Goal: Information Seeking & Learning: Find specific page/section

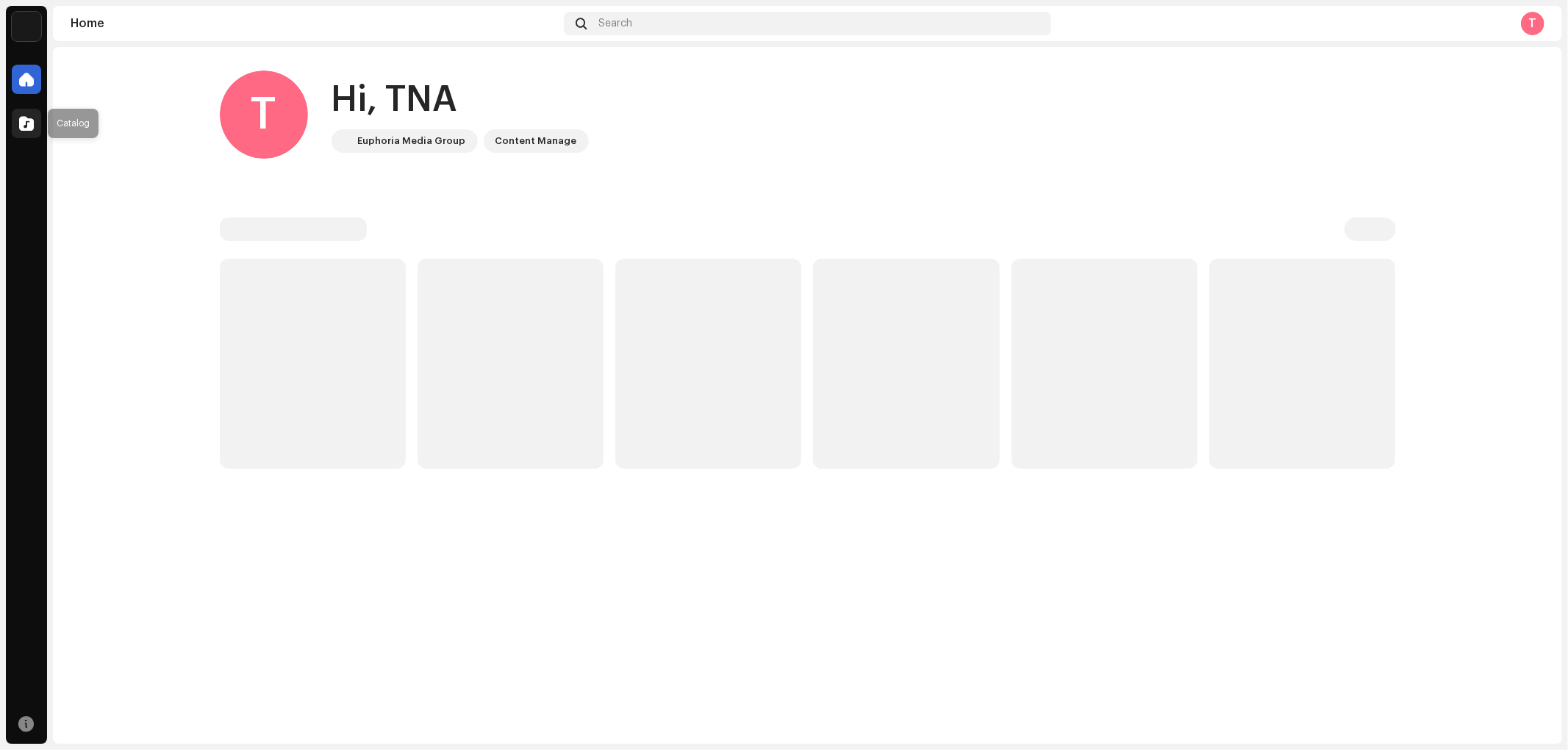
click at [31, 130] on div at bounding box center [26, 123] width 30 height 30
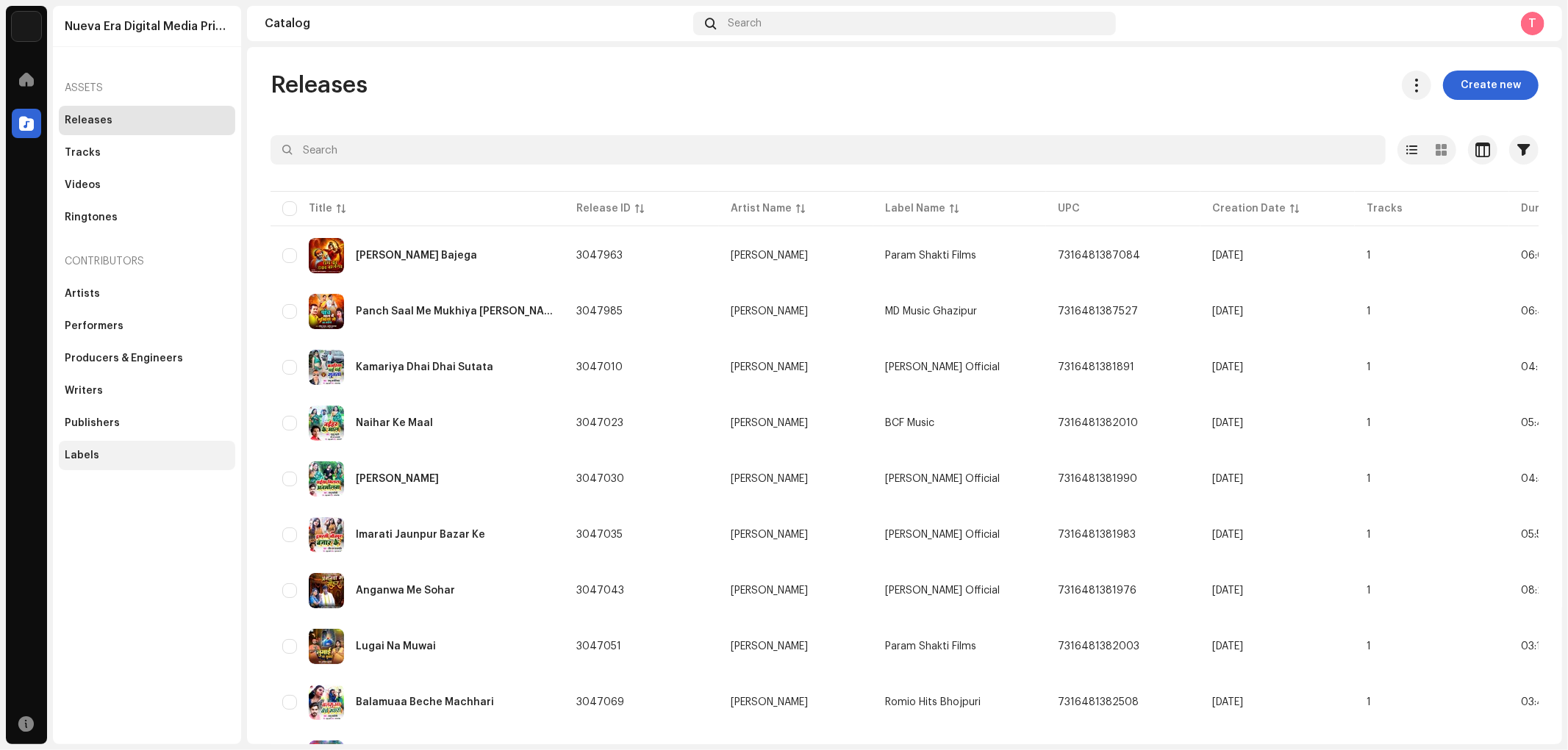
click at [90, 454] on div "Labels" at bounding box center [82, 455] width 35 height 12
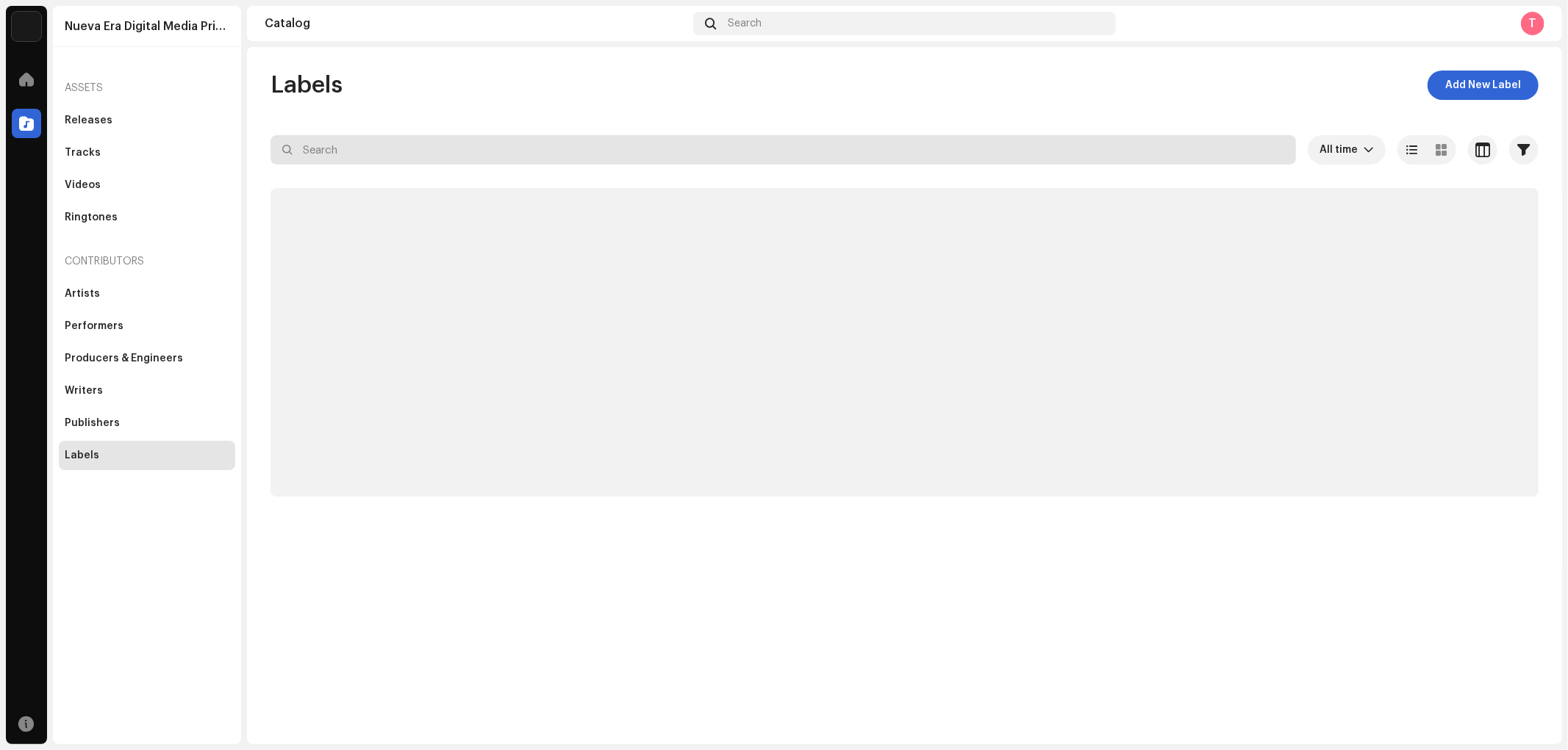
click at [368, 145] on input "text" at bounding box center [783, 149] width 1026 height 30
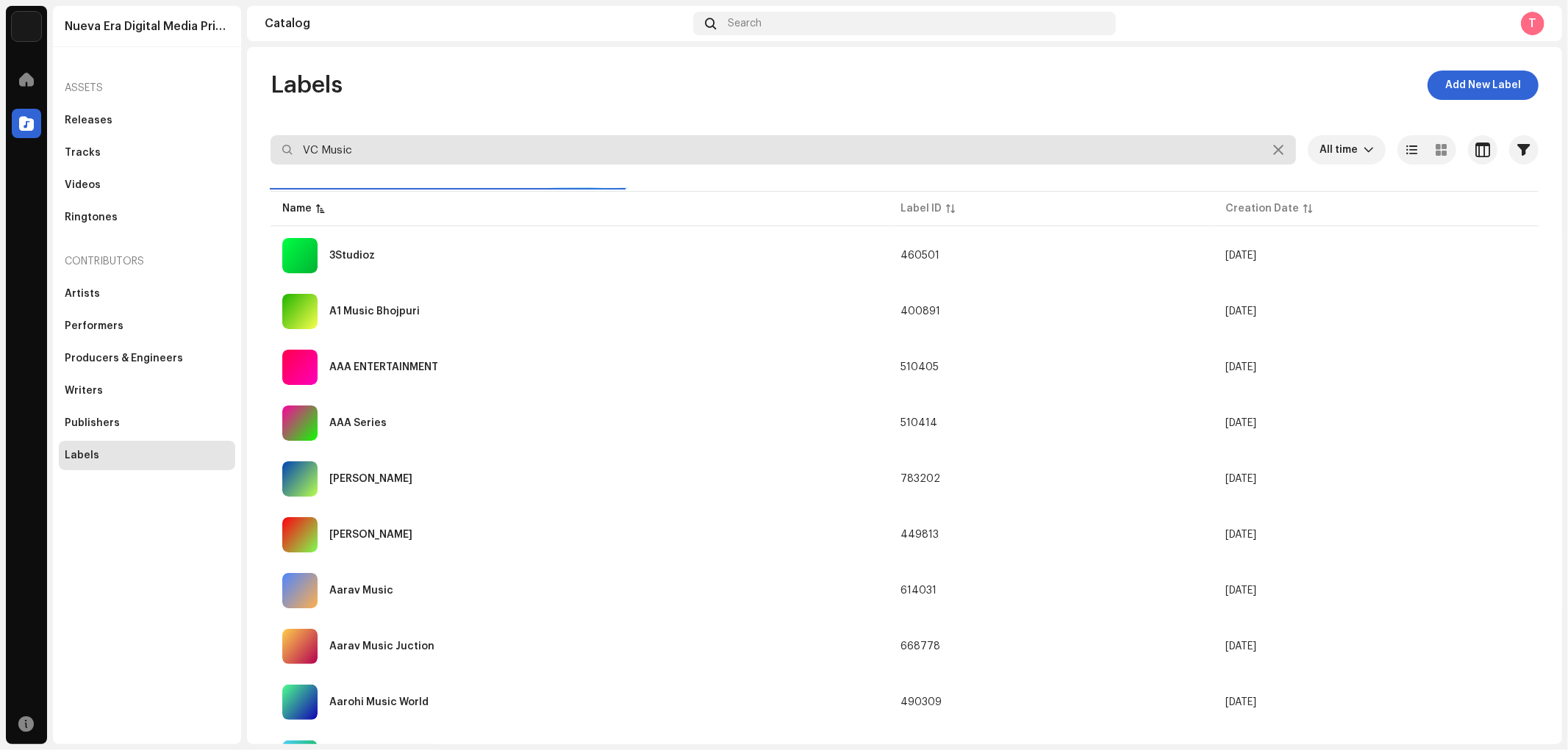
type input "VC Music"
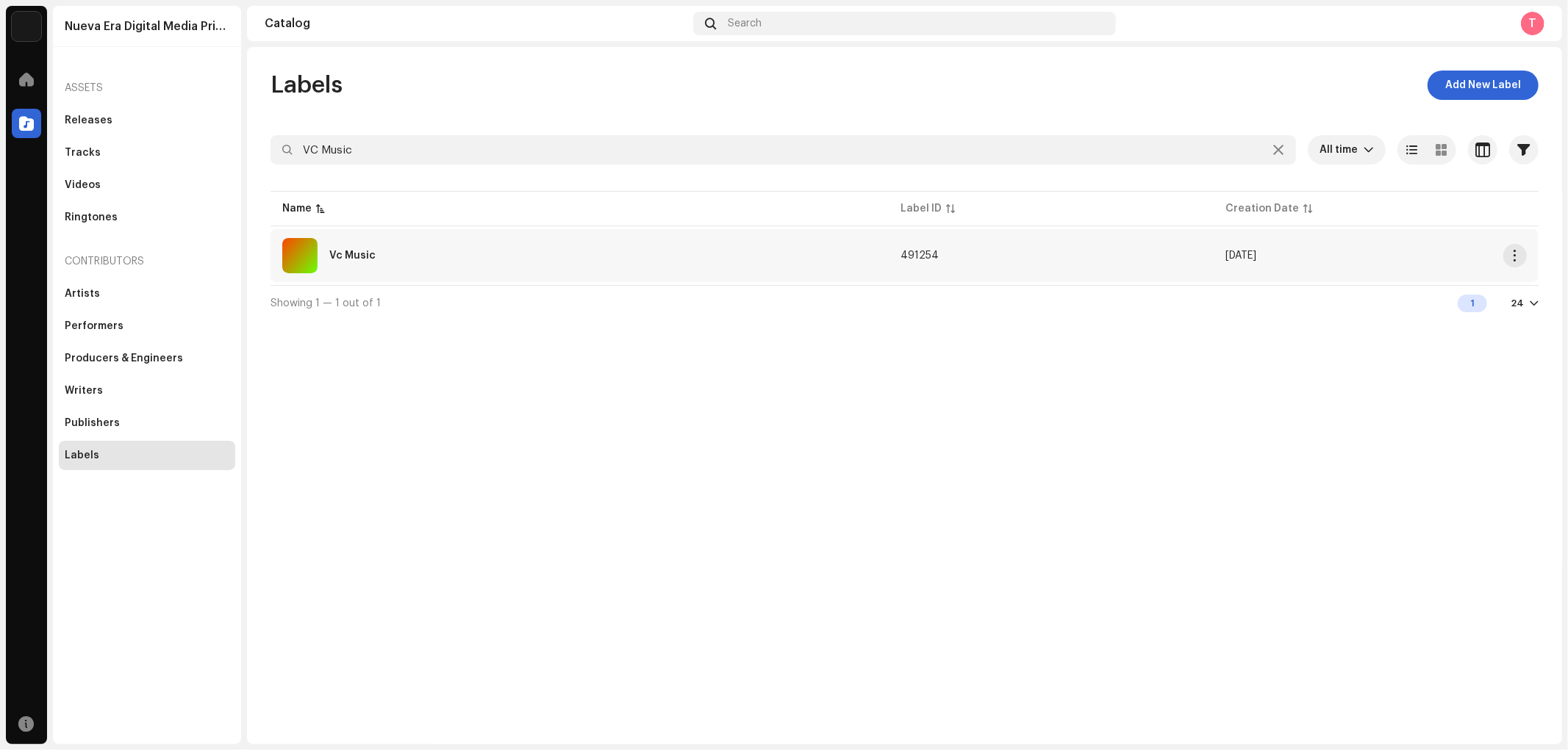
click at [452, 263] on div "Vc Music" at bounding box center [580, 255] width 595 height 36
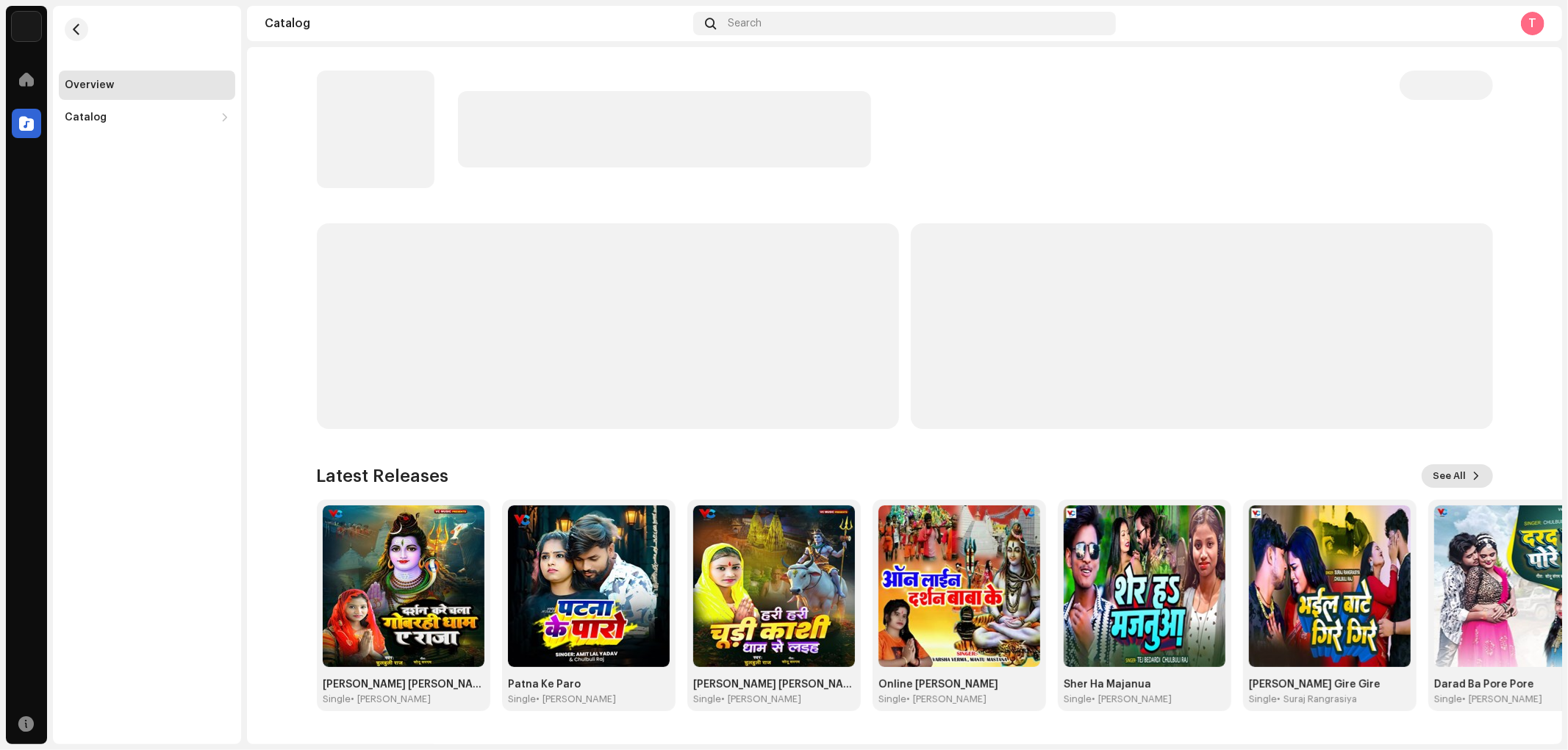
click at [1461, 479] on span "See All" at bounding box center [1450, 476] width 33 height 30
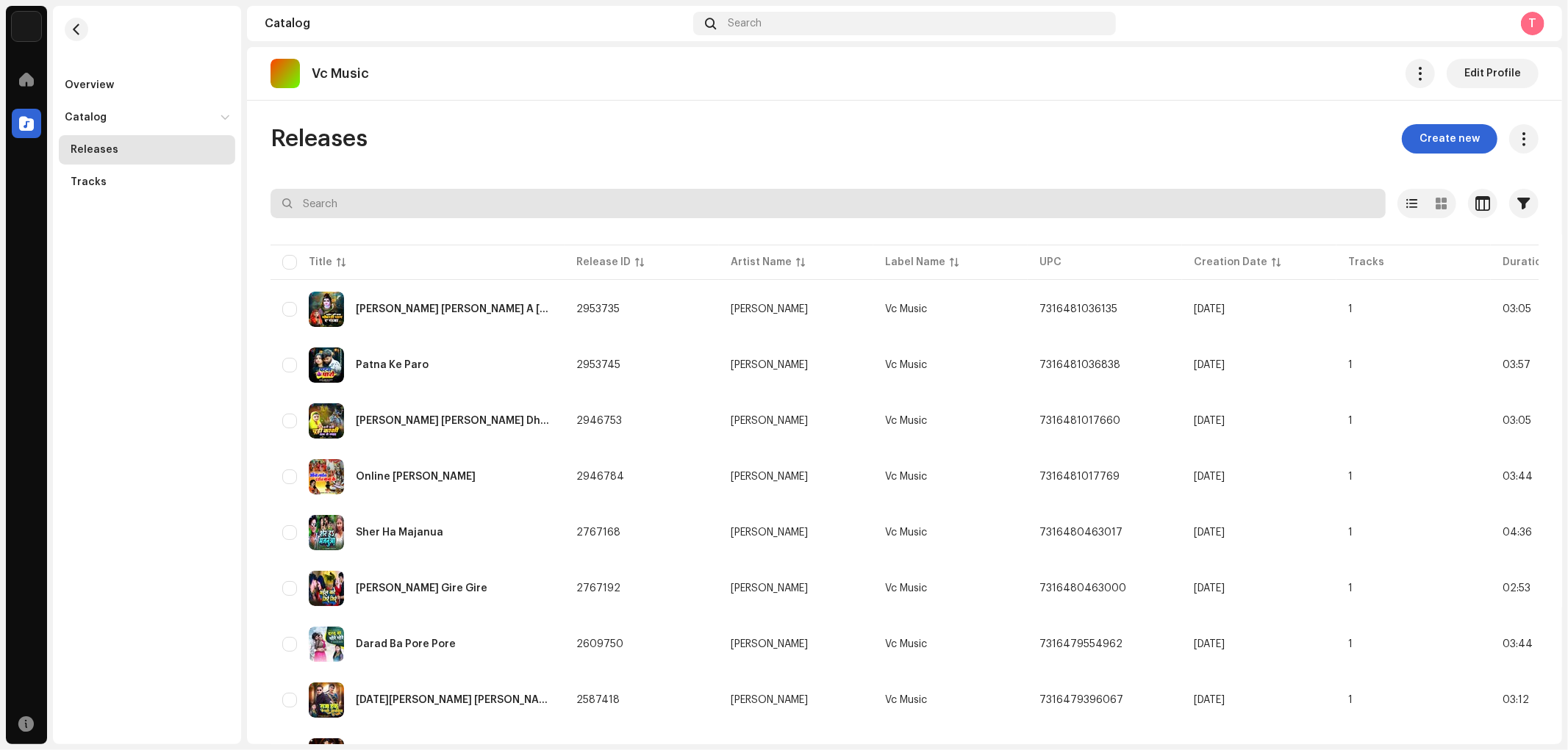
click at [496, 215] on input "text" at bounding box center [828, 203] width 1115 height 30
paste input "Darad Ba Pore Pore"
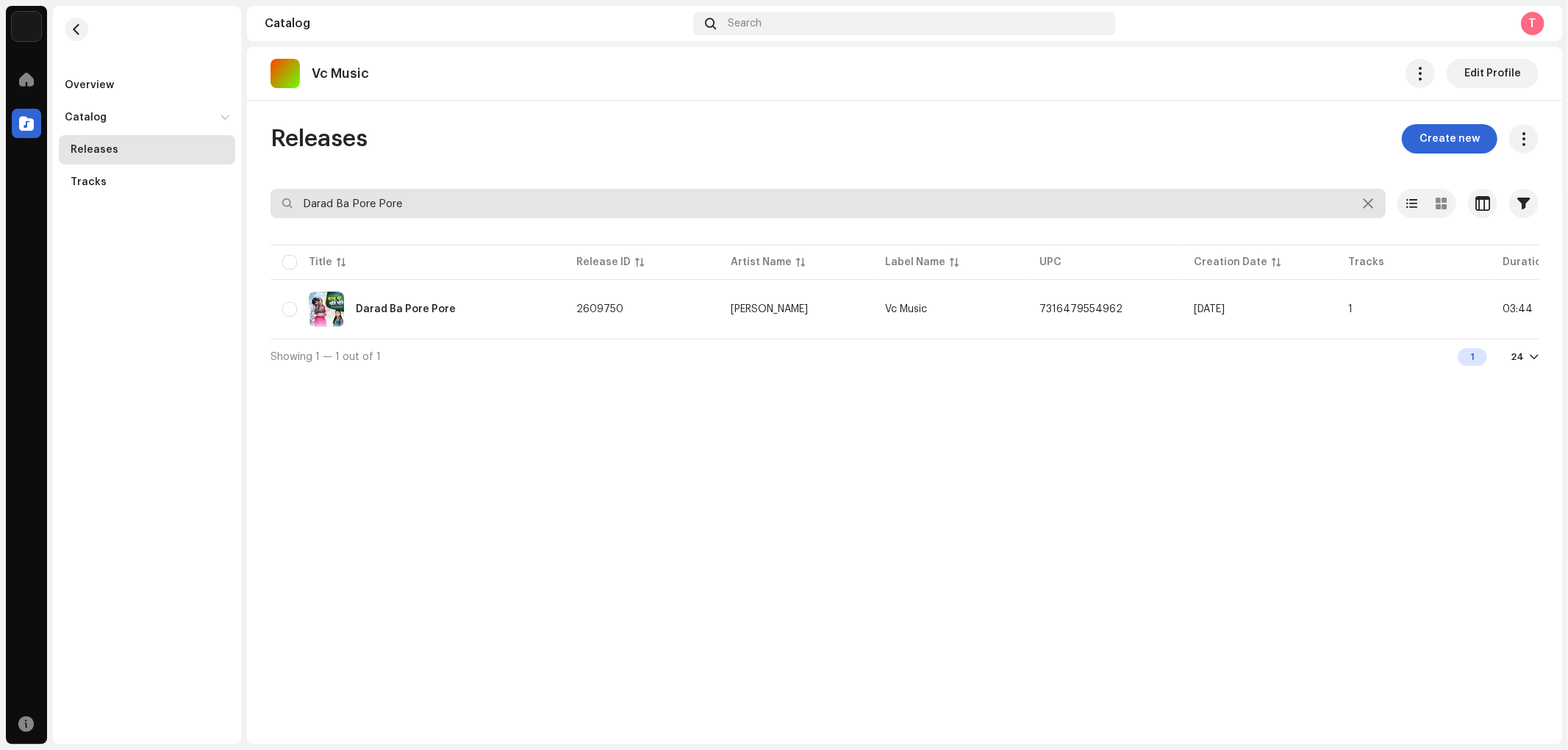
drag, startPoint x: 510, startPoint y: 206, endPoint x: 203, endPoint y: 239, distance: 308.8
click at [203, 239] on div "Nueva Era Digital Media Private Limited Home Catalog Resources Overview Catalog…" at bounding box center [784, 375] width 1568 height 750
paste input "[PERSON_NAME] [PERSON_NAME] Dham Se Laih"
drag, startPoint x: 527, startPoint y: 208, endPoint x: 290, endPoint y: 223, distance: 237.5
click at [290, 223] on re-o-filter-bar "[PERSON_NAME] [PERSON_NAME] Dham Se Laih Selected 0 Options Filters Distributio…" at bounding box center [904, 215] width 1268 height 53
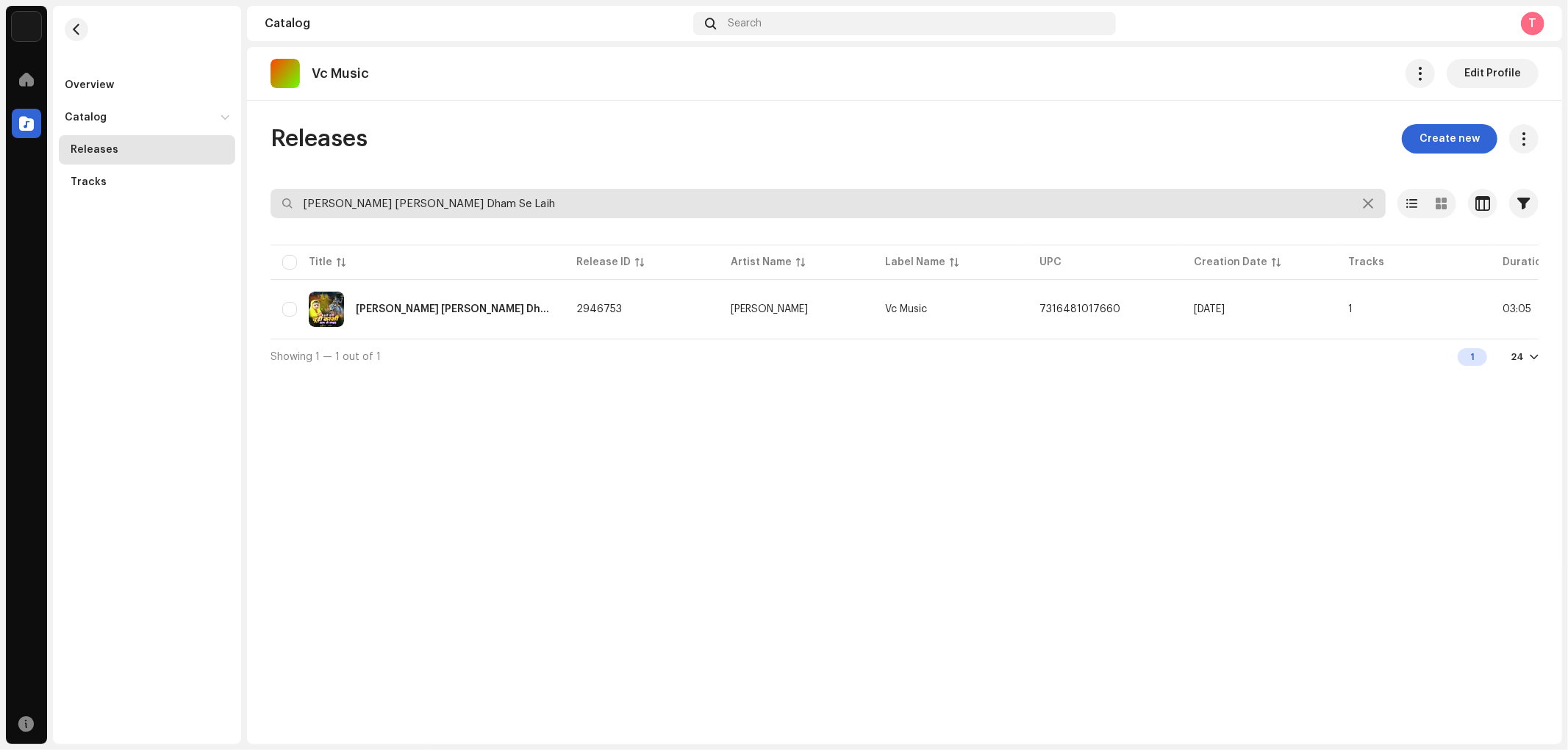
paste input "[PERSON_NAME] [PERSON_NAME] A [DATE]"
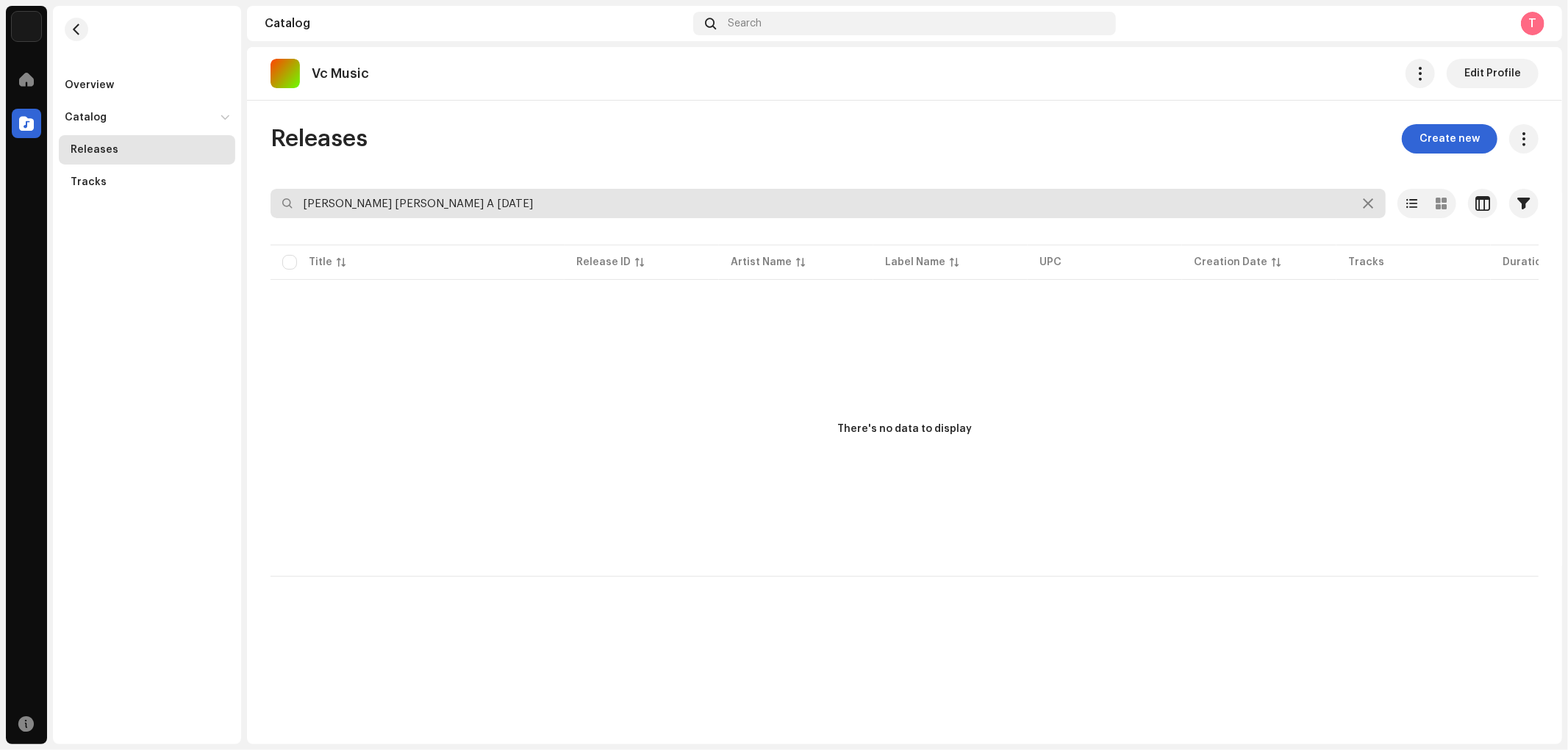
drag, startPoint x: 575, startPoint y: 201, endPoint x: 281, endPoint y: 238, distance: 296.3
click at [281, 238] on re-o-filter-bar "[PERSON_NAME] Dham A [DATE] Selected 0 Deselect all 0 Options Filters Distribut…" at bounding box center [904, 215] width 1268 height 53
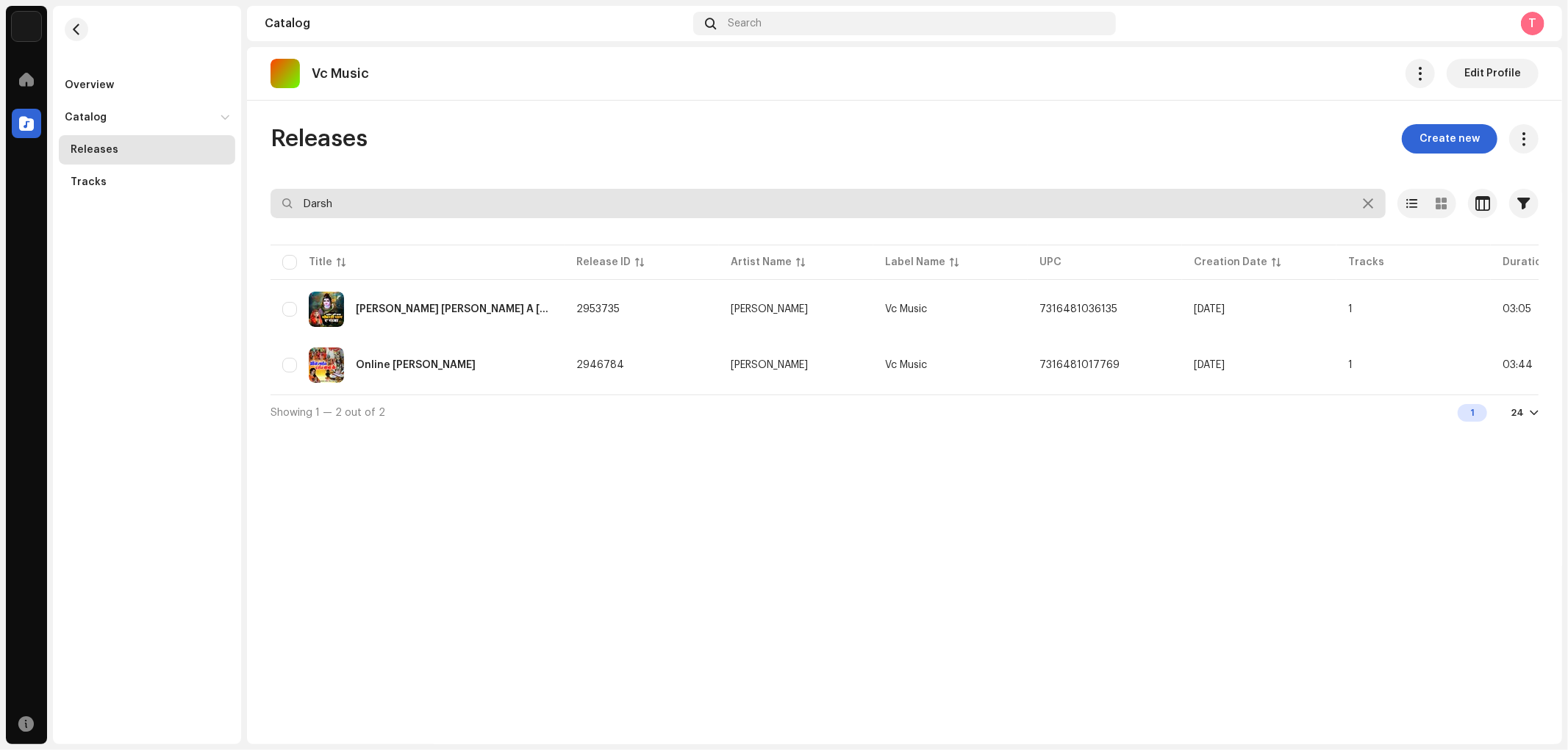
drag, startPoint x: 417, startPoint y: 207, endPoint x: 229, endPoint y: 214, distance: 188.1
click at [229, 214] on div "Nueva Era Digital Media Private Limited Home Catalog Resources Overview Catalog…" at bounding box center [784, 375] width 1568 height 750
paste input "Online [PERSON_NAME]"
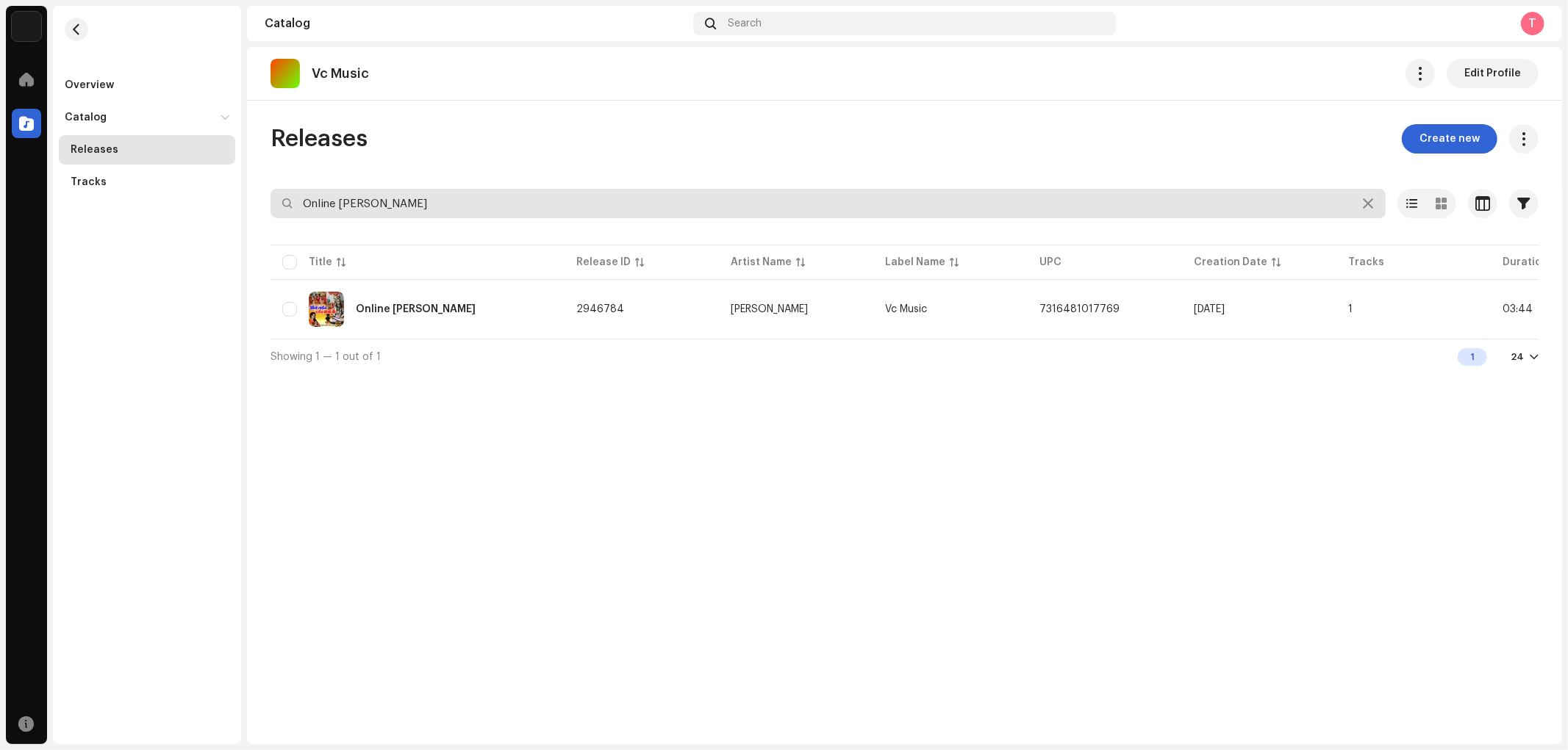
drag, startPoint x: 489, startPoint y: 204, endPoint x: 274, endPoint y: 204, distance: 215.0
click at [274, 204] on input "Online [PERSON_NAME]" at bounding box center [828, 203] width 1115 height 30
paste input "Patna Ke Paro"
drag, startPoint x: 422, startPoint y: 210, endPoint x: 148, endPoint y: 191, distance: 274.7
click at [148, 191] on div "Nueva Era Digital Media Private Limited Home Catalog Resources Overview Catalog…" at bounding box center [784, 375] width 1568 height 750
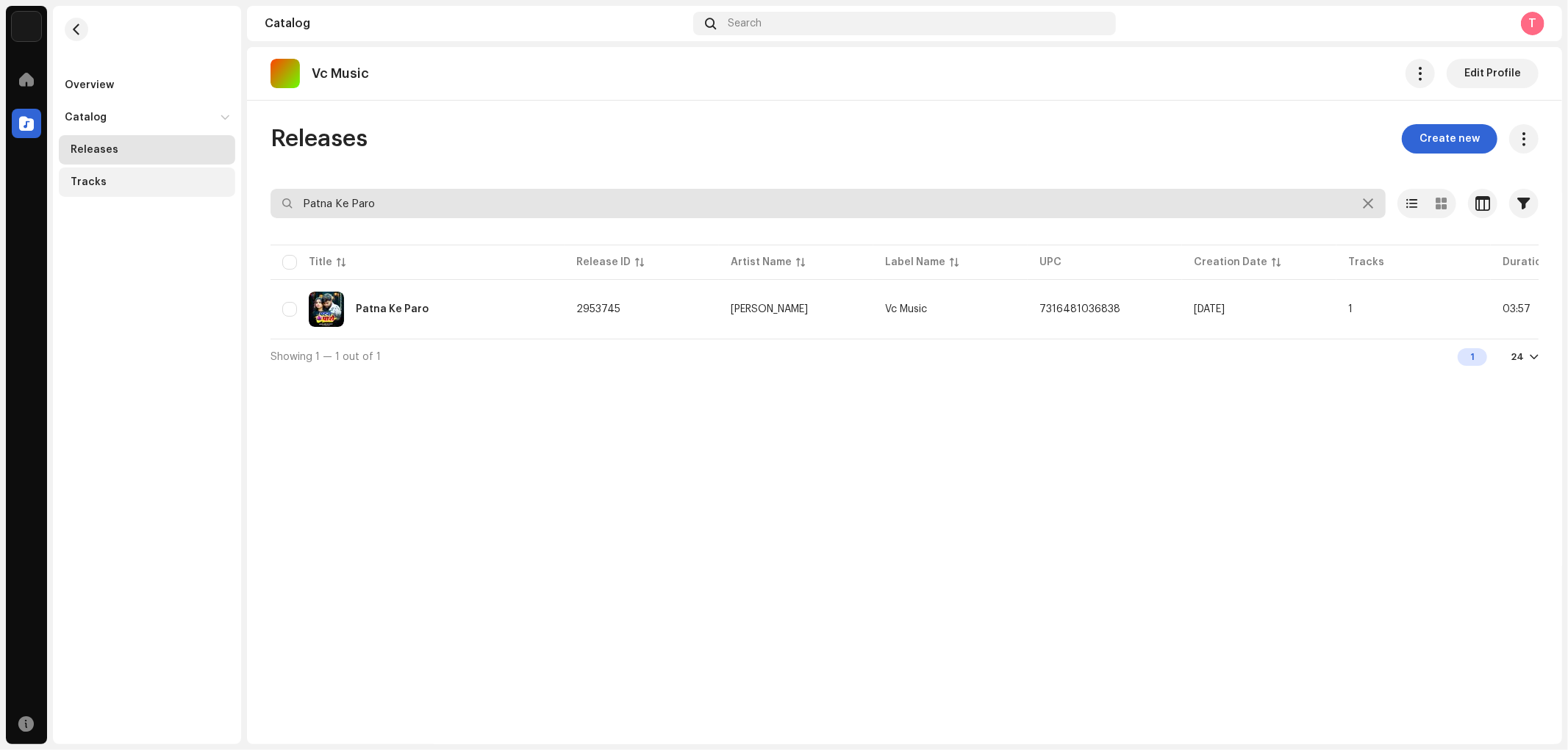
paste input "Sher Ha Majanua"
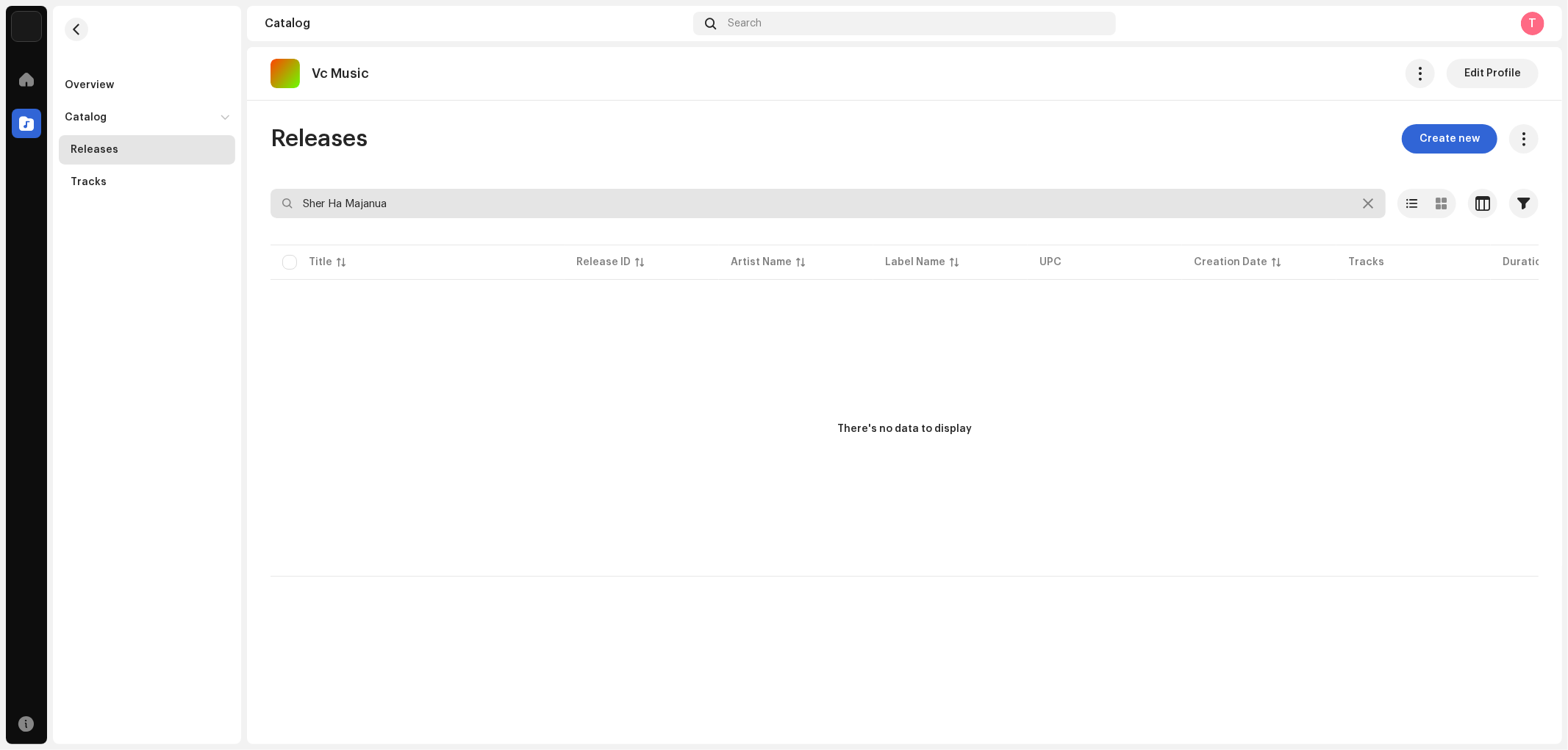
drag, startPoint x: 423, startPoint y: 211, endPoint x: 238, endPoint y: 229, distance: 185.9
click at [238, 229] on div "Nueva Era Digital Media Private Limited Home Catalog Resources Overview Catalog…" at bounding box center [784, 375] width 1568 height 750
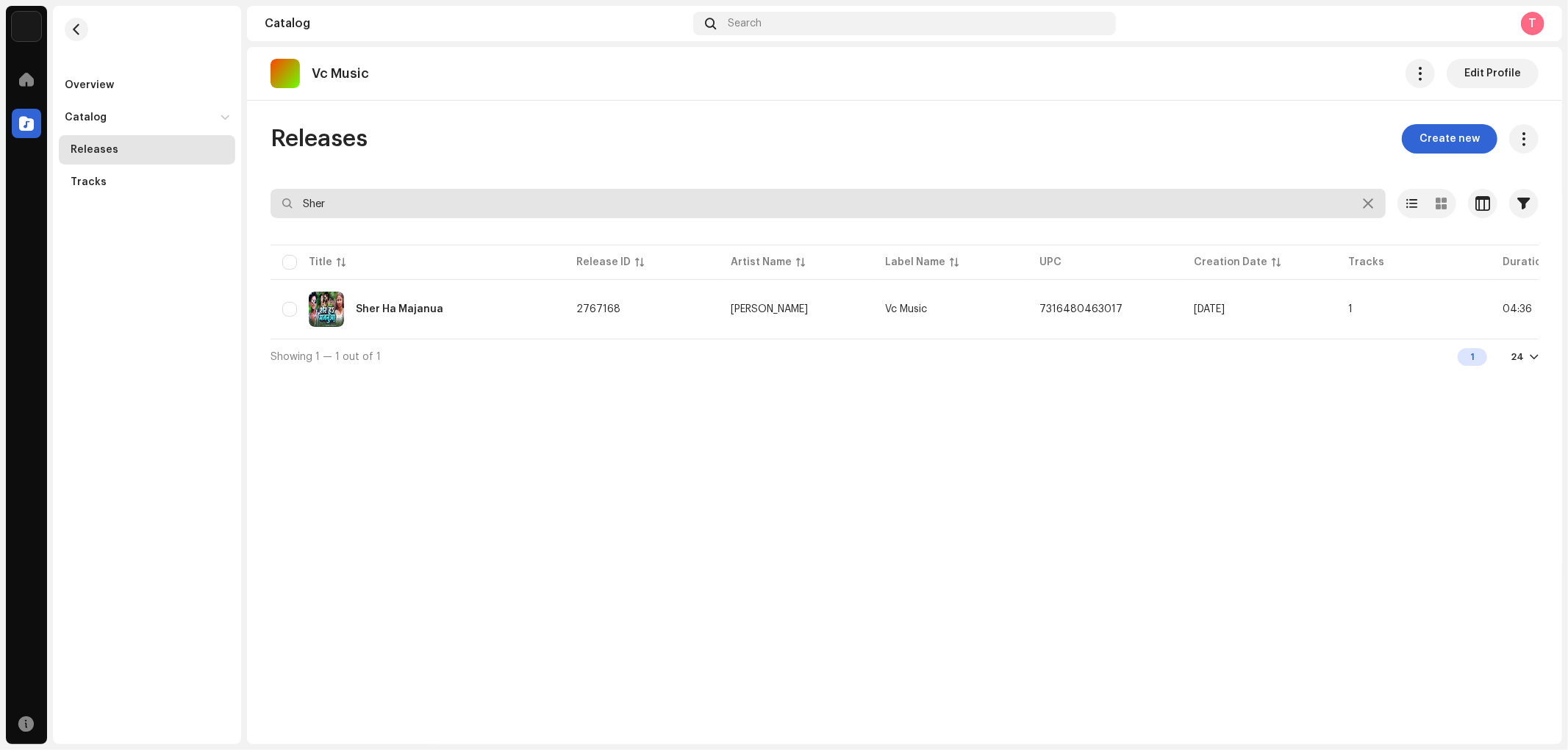
drag, startPoint x: 366, startPoint y: 211, endPoint x: 224, endPoint y: 213, distance: 142.0
click at [224, 213] on div "Nueva Era Digital Media Private Limited Home Catalog Resources Overview Catalog…" at bounding box center [784, 375] width 1568 height 750
paste input "Je Pi Ke Aiba Marab Belana"
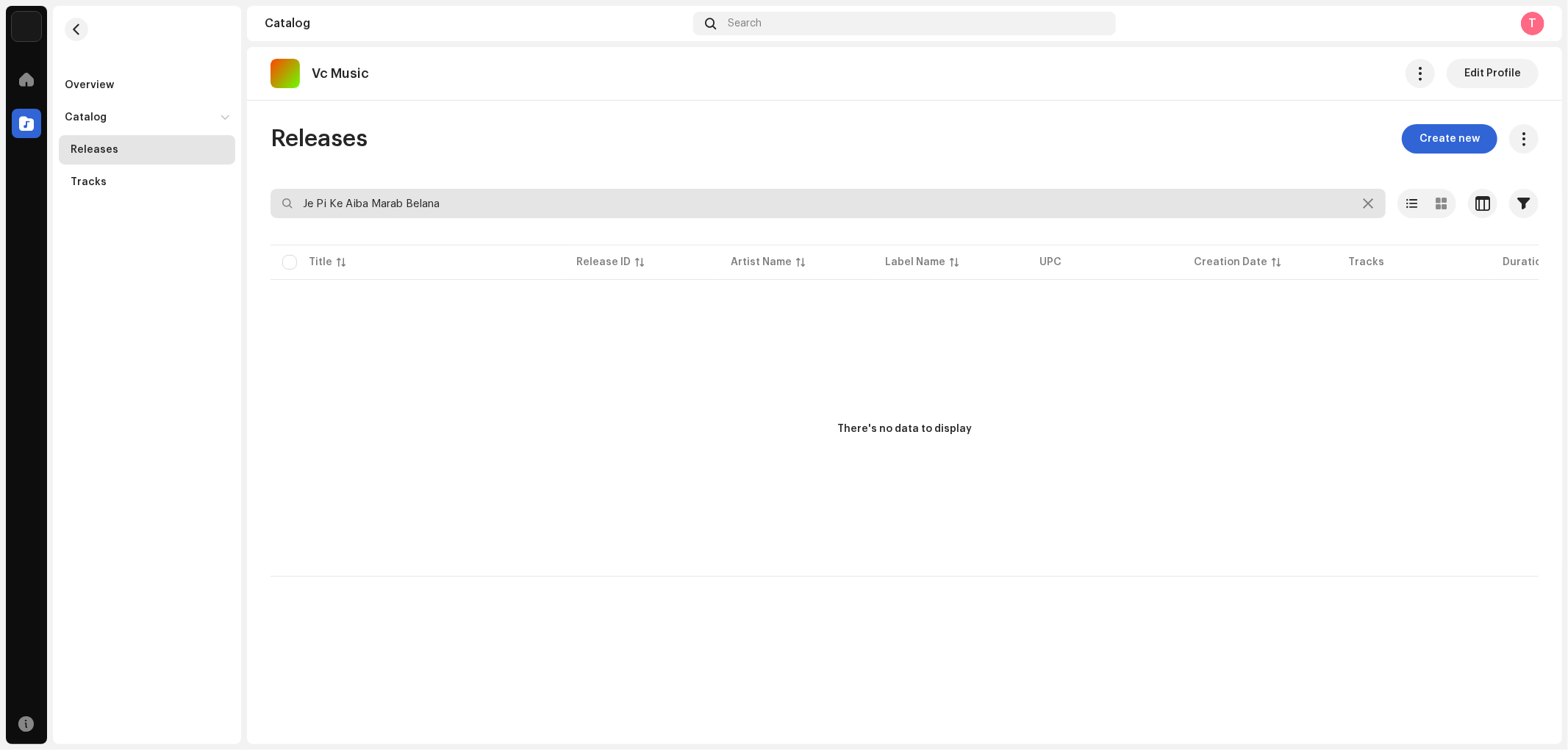
drag, startPoint x: 483, startPoint y: 206, endPoint x: 289, endPoint y: 206, distance: 194.0
click at [289, 206] on div "Je Pi Ke Aiba Marab Belana" at bounding box center [828, 203] width 1115 height 30
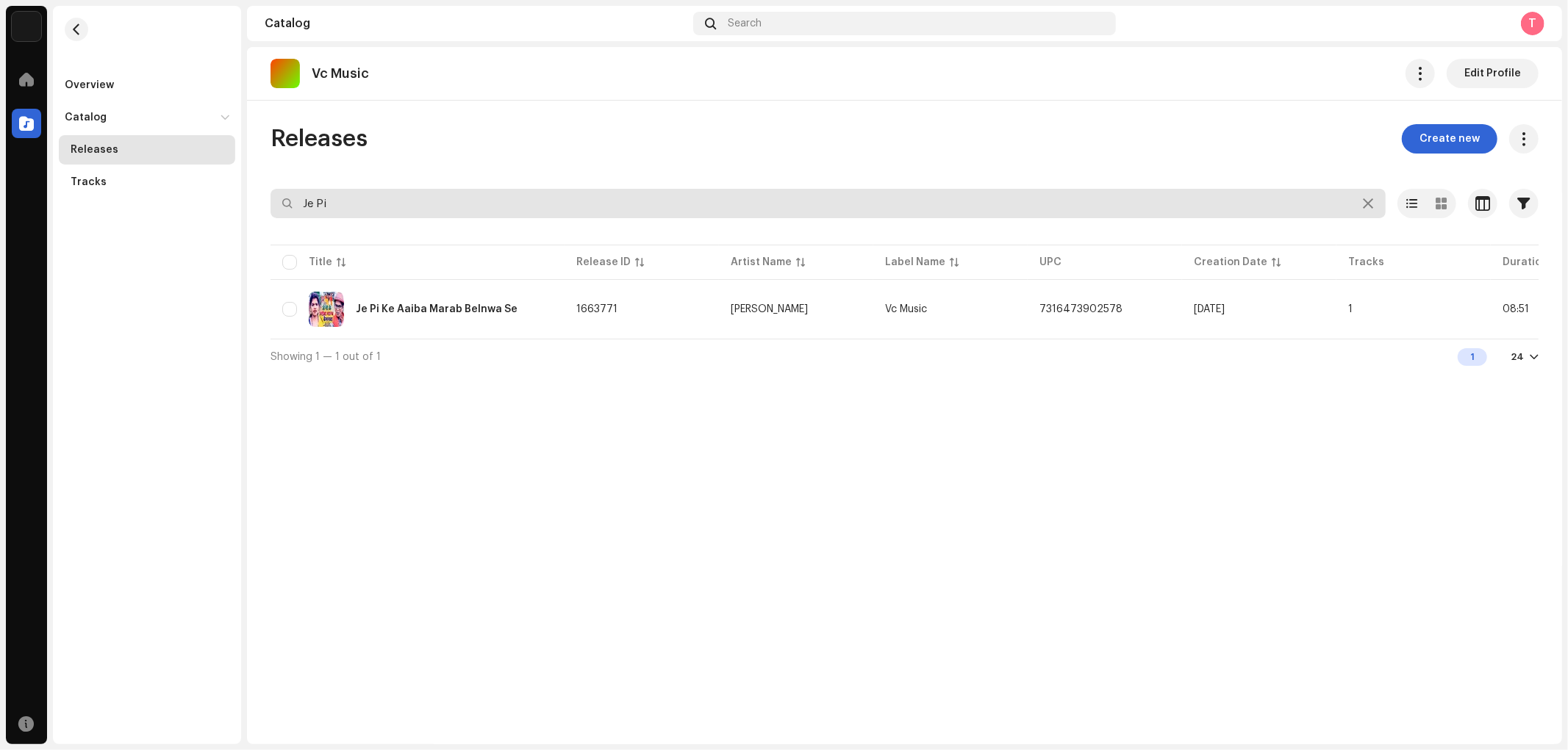
drag, startPoint x: 343, startPoint y: 216, endPoint x: 231, endPoint y: 226, distance: 112.4
click at [231, 226] on div "Nueva Era Digital Media Private Limited Home Catalog Resources Overview Catalog…" at bounding box center [784, 375] width 1568 height 750
paste input "Dhire Jagahiye Par Gire"
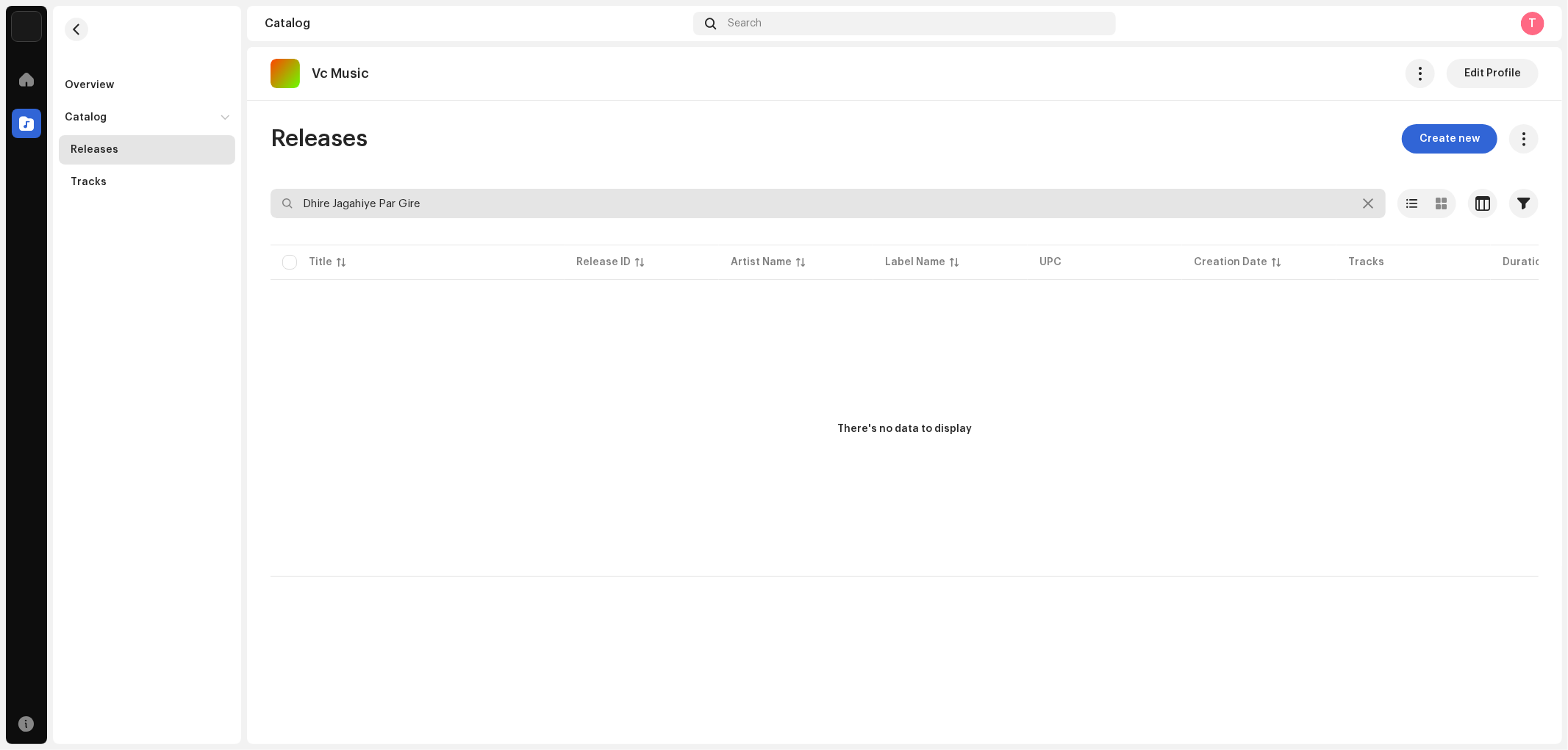
drag, startPoint x: 471, startPoint y: 202, endPoint x: 180, endPoint y: 216, distance: 291.3
click at [180, 216] on div "Nueva Era Digital Media Private Limited Home Catalog Resources Overview Catalog…" at bounding box center [784, 375] width 1568 height 750
type input "Dhire Jagahiye Par Gire"
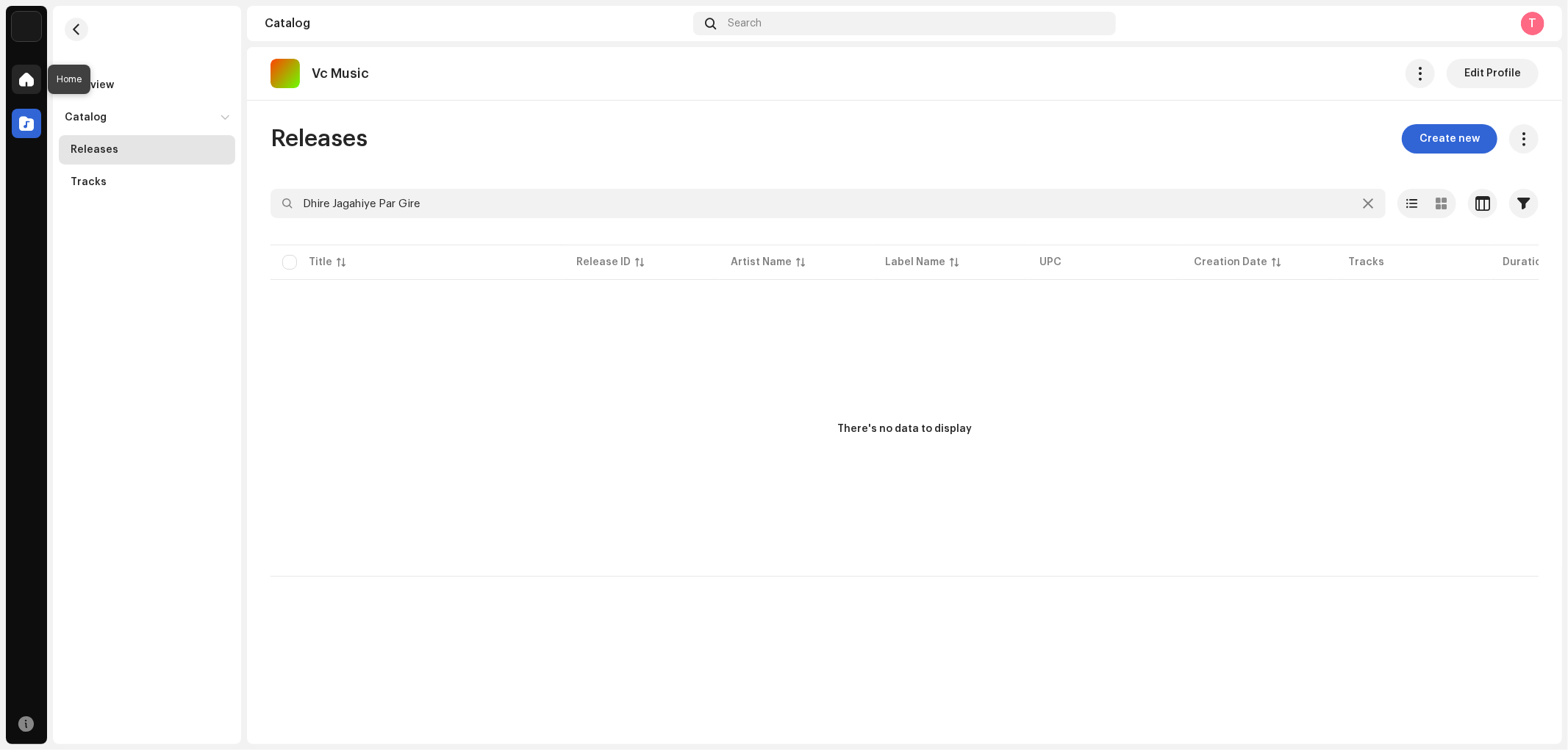
click at [27, 82] on span at bounding box center [26, 79] width 14 height 12
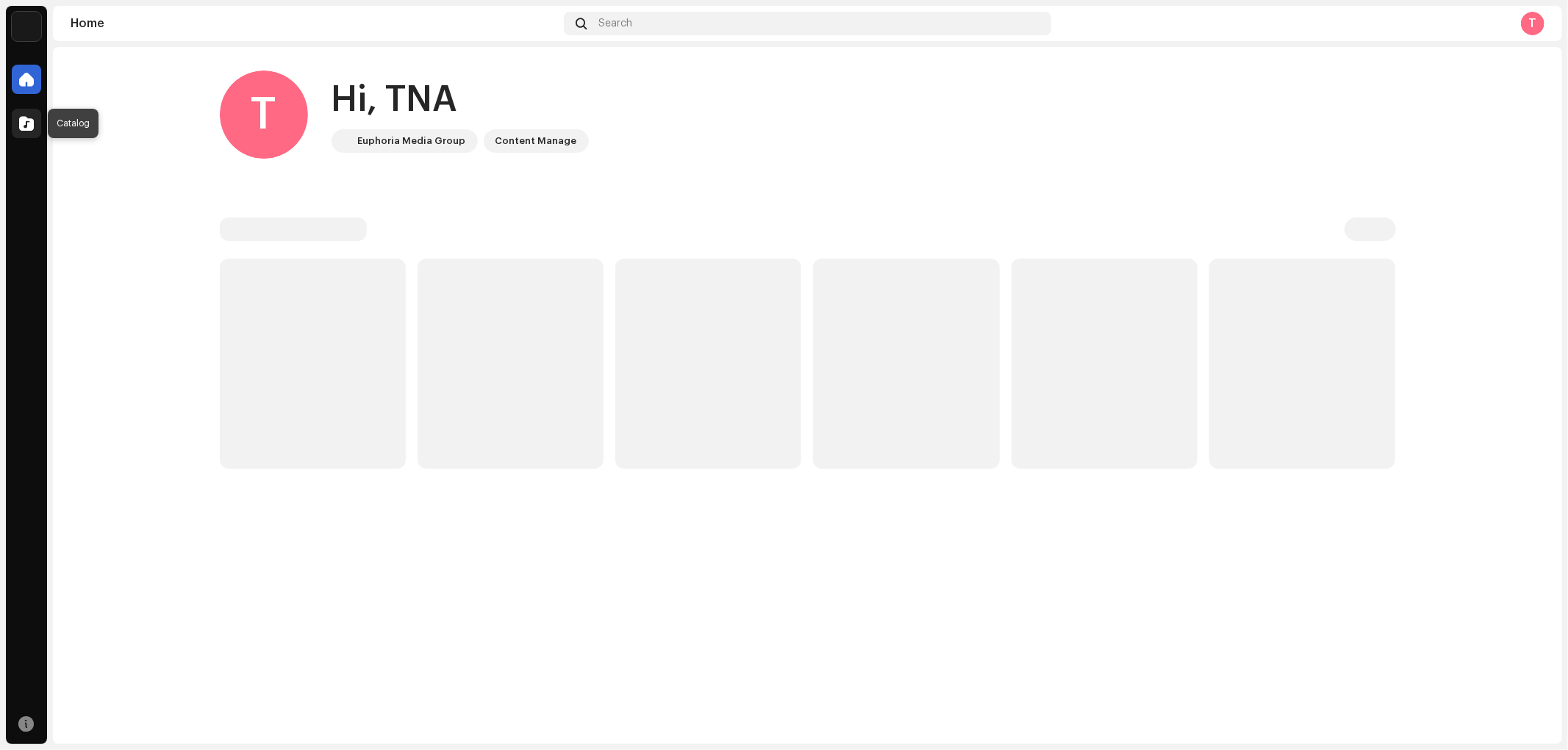
click at [37, 120] on div at bounding box center [26, 123] width 30 height 30
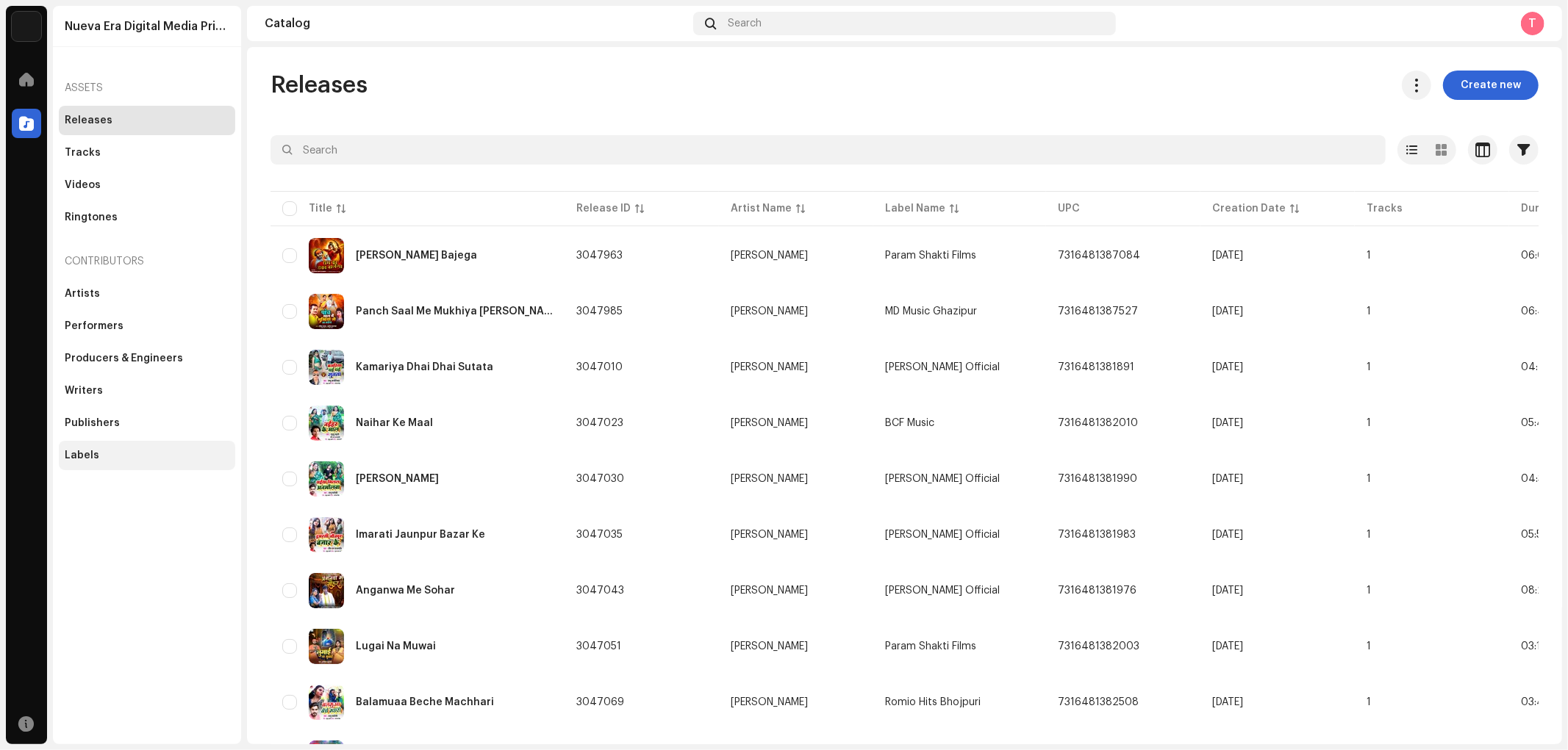
click at [101, 452] on div "Labels" at bounding box center [146, 455] width 165 height 12
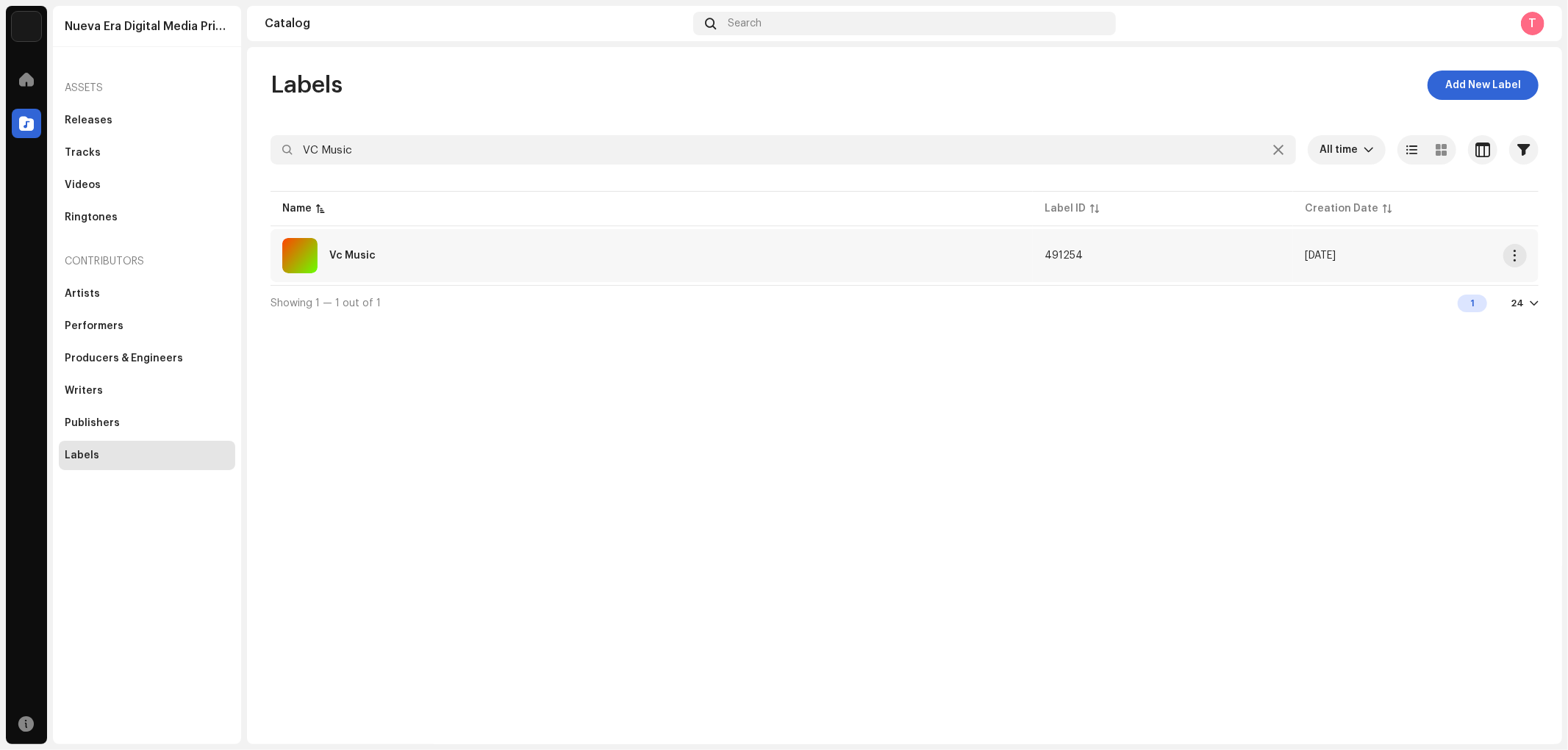
click at [355, 250] on div "Vc Music" at bounding box center [353, 255] width 46 height 11
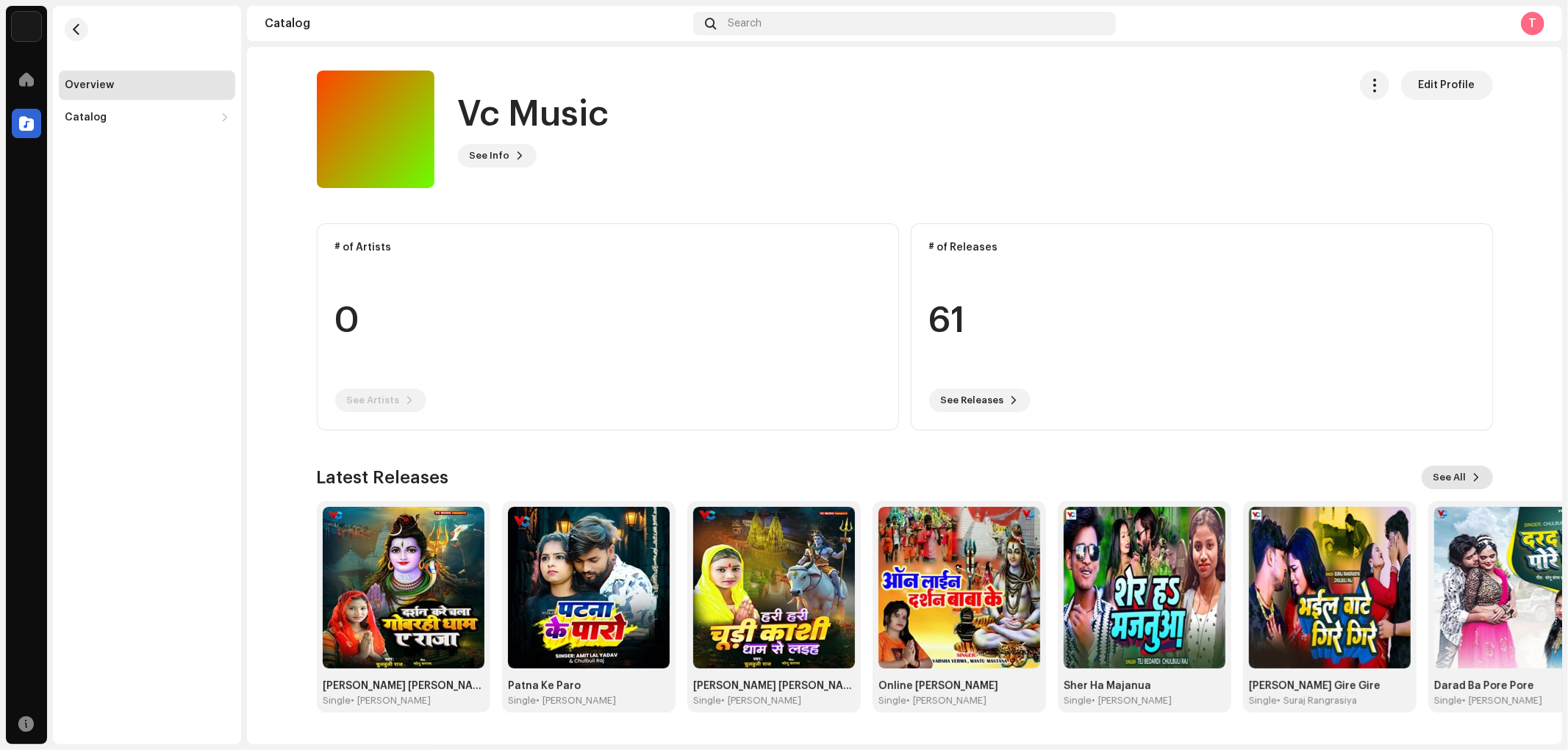
click at [1446, 478] on span "See All" at bounding box center [1450, 478] width 33 height 30
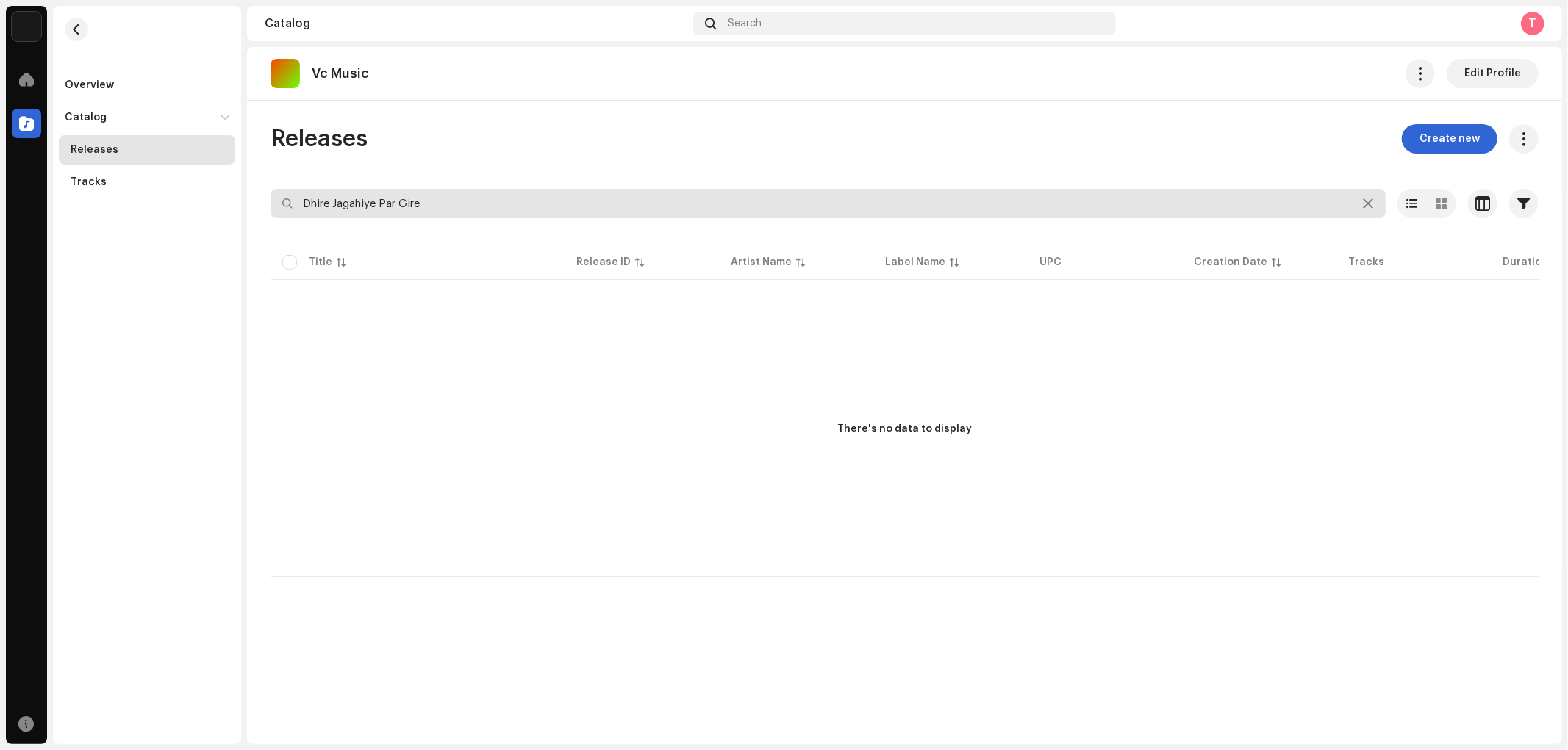
drag, startPoint x: 467, startPoint y: 208, endPoint x: 236, endPoint y: 203, distance: 231.1
click at [236, 203] on div "Nueva Era Digital Media Private Limited Home Catalog Resources Overview Catalog…" at bounding box center [784, 375] width 1568 height 750
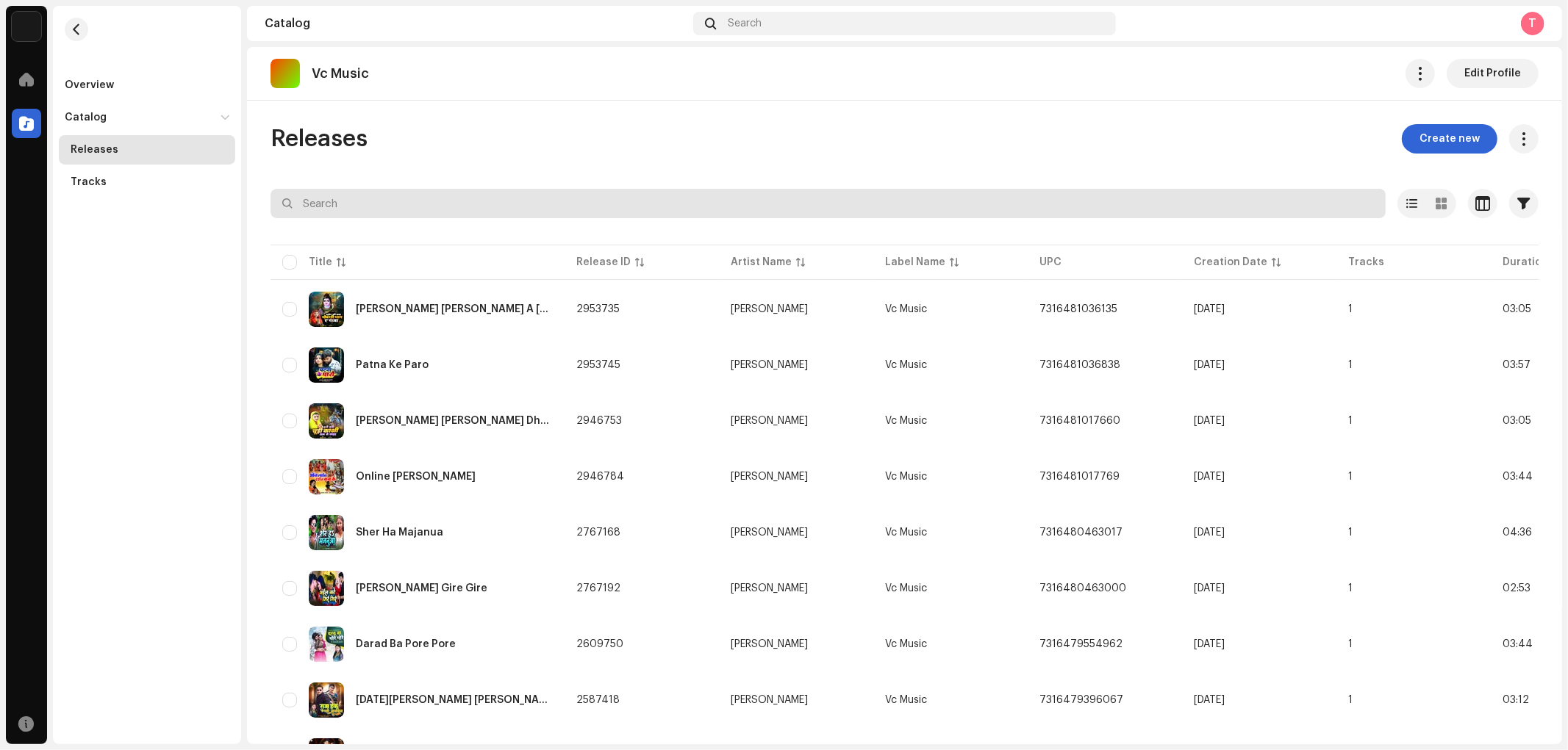
click at [433, 215] on input "text" at bounding box center [828, 203] width 1115 height 30
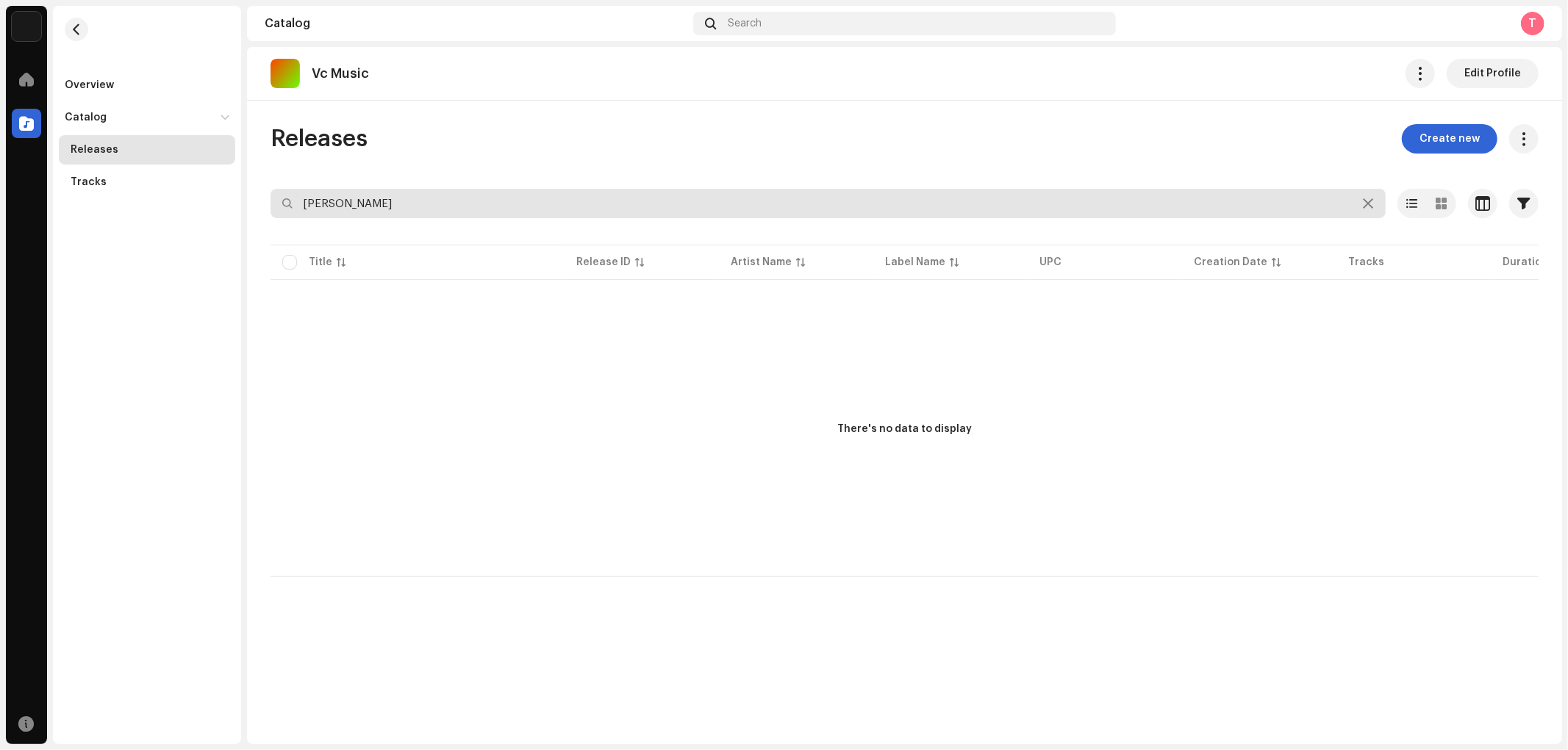
drag, startPoint x: 422, startPoint y: 199, endPoint x: 290, endPoint y: 220, distance: 133.7
click at [290, 220] on re-o-filter-bar "[PERSON_NAME] Davai Selected 0 Deselect all 0 Options Filters Distribution stat…" at bounding box center [904, 215] width 1268 height 53
type input "A"
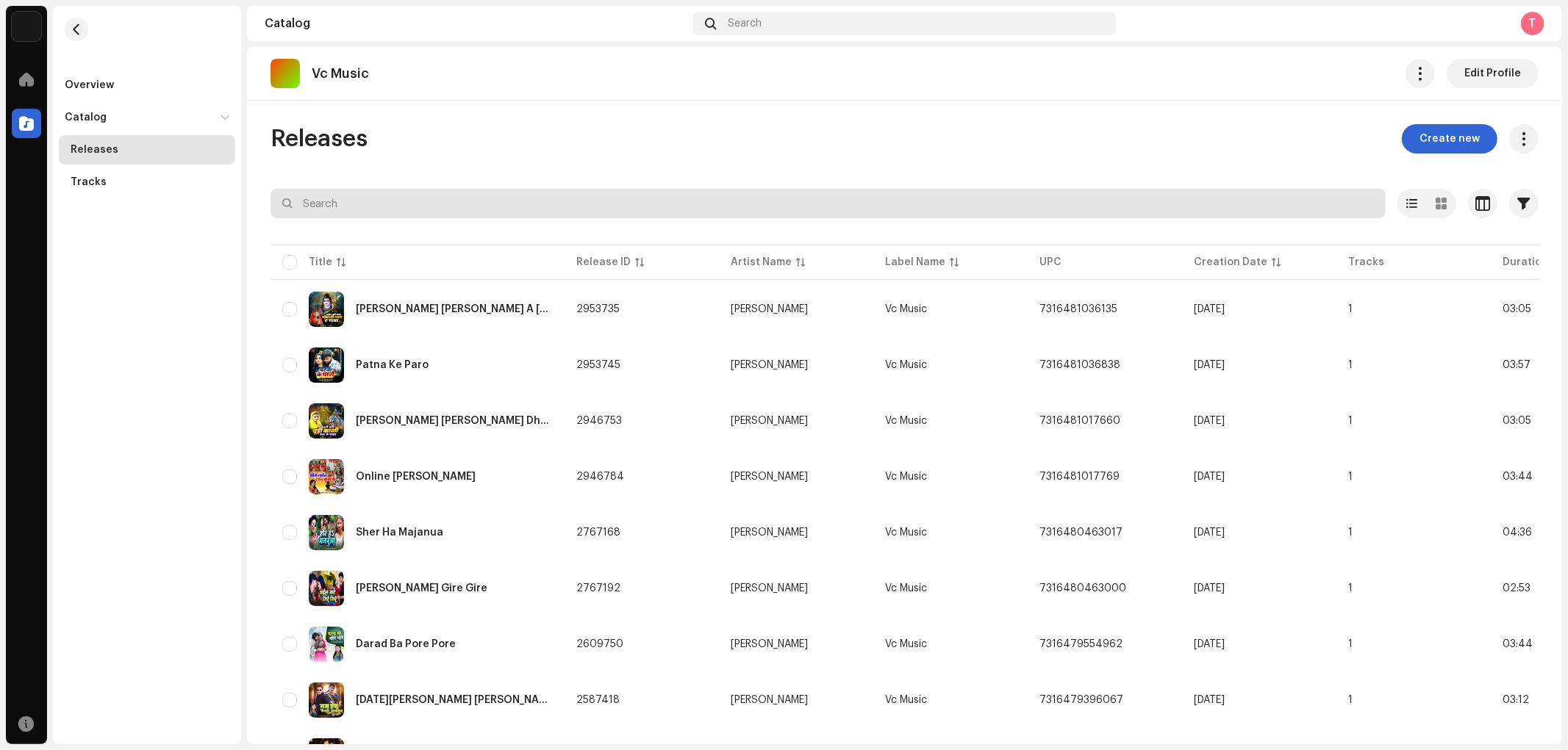
click at [510, 212] on input "text" at bounding box center [828, 203] width 1115 height 30
paste input "evi Maee Hero Bana Dihi"
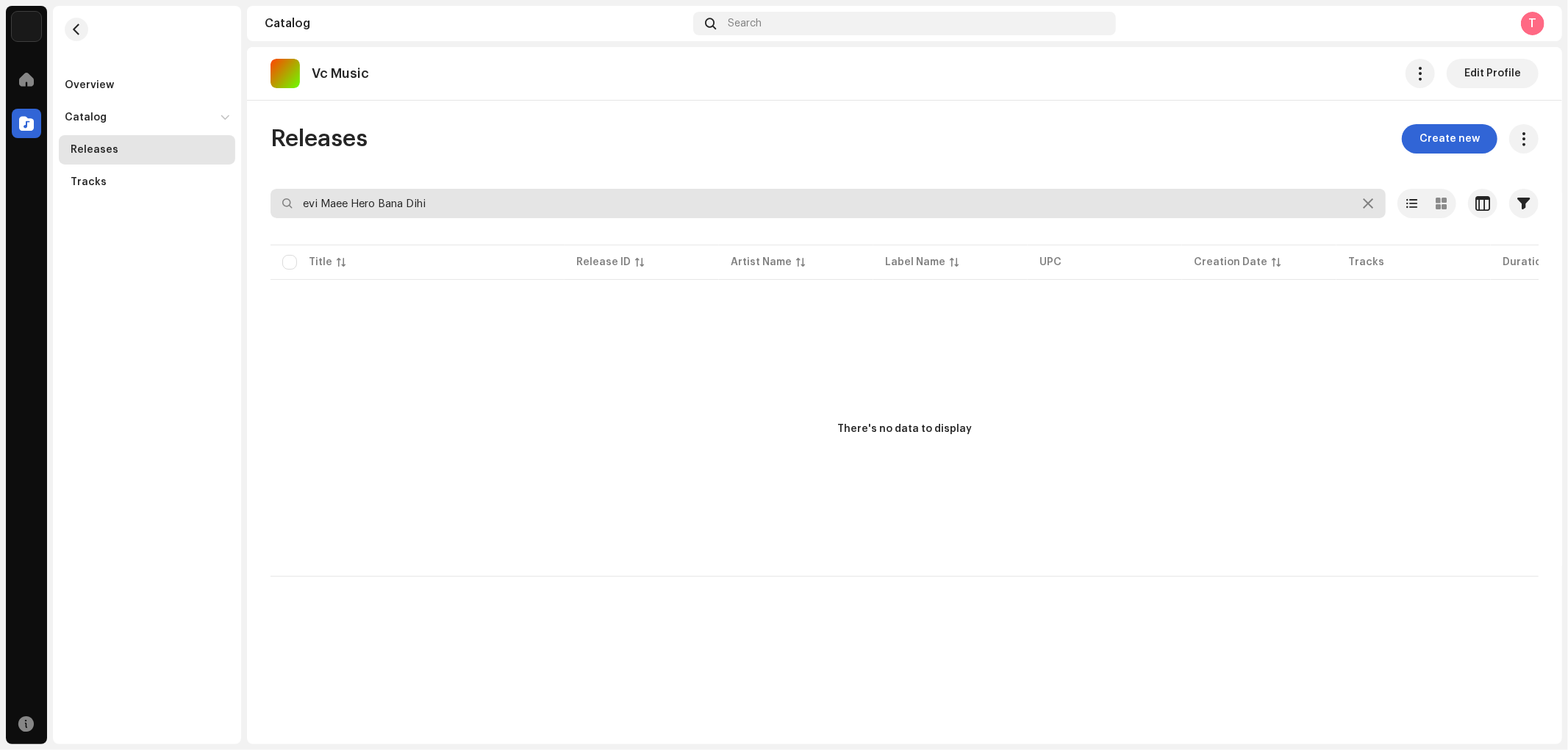
drag, startPoint x: 478, startPoint y: 206, endPoint x: 256, endPoint y: 206, distance: 222.0
click at [256, 206] on div "Releases Create new evi Maee Hero Bana Dihi Selected 0 Deselect all 0 Options F…" at bounding box center [904, 350] width 1316 height 453
type input "D"
drag, startPoint x: 355, startPoint y: 209, endPoint x: 292, endPoint y: 212, distance: 63.1
click at [292, 212] on input "[PERSON_NAME]" at bounding box center [828, 203] width 1115 height 30
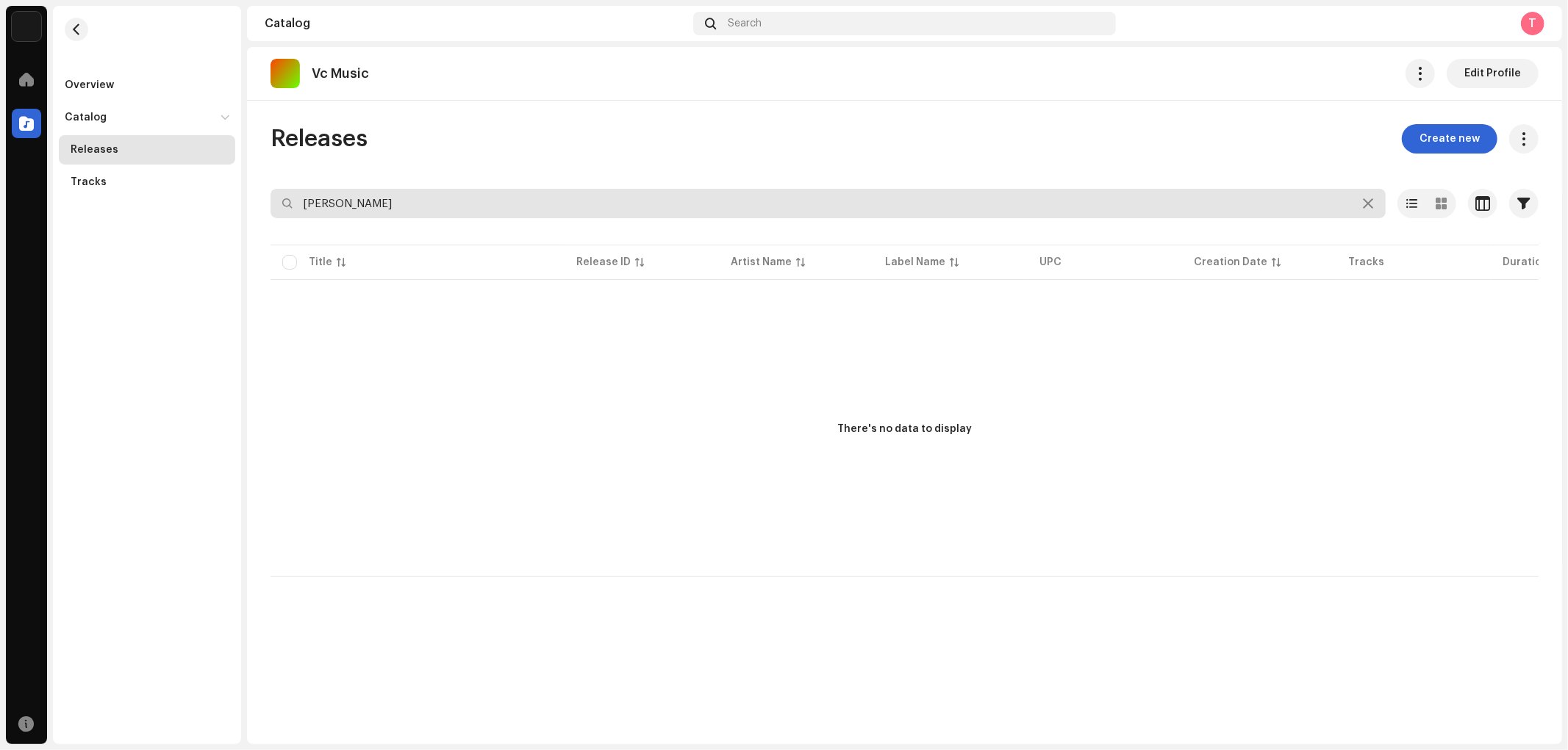
paste input "[PERSON_NAME]"
drag, startPoint x: 446, startPoint y: 204, endPoint x: 247, endPoint y: 196, distance: 199.2
click at [247, 196] on div "Releases Create new Chunriya Thave Mai Ke Selected 0 Deselect all 0 Options Fil…" at bounding box center [904, 350] width 1316 height 453
type input "Chunariya"
